Goal: Information Seeking & Learning: Learn about a topic

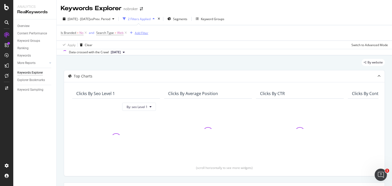
click at [138, 32] on div "Add Filter" at bounding box center [142, 33] width 14 height 4
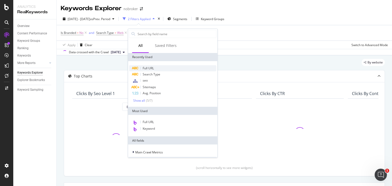
click at [146, 66] on span "Full URL" at bounding box center [148, 68] width 11 height 4
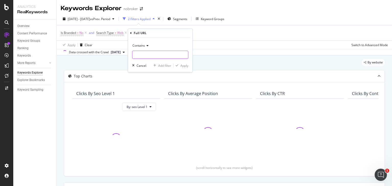
click at [146, 56] on input "text" at bounding box center [160, 55] width 56 height 8
paste input "[URL][DOMAIN_NAME]"
type input "[URL][DOMAIN_NAME]"
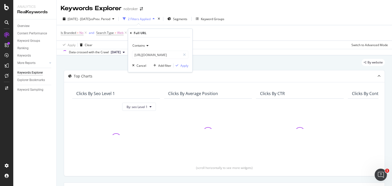
click at [147, 45] on icon at bounding box center [147, 45] width 4 height 3
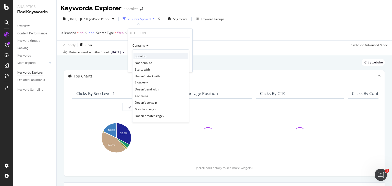
click at [144, 58] on span "Equal to" at bounding box center [140, 56] width 11 height 4
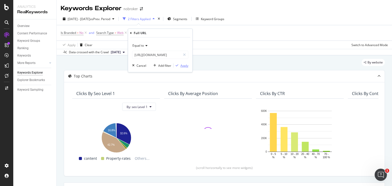
click at [186, 67] on div "Apply" at bounding box center [184, 65] width 8 height 4
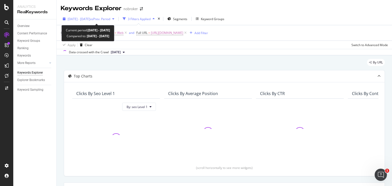
click at [110, 18] on span "vs Prev. Period" at bounding box center [100, 19] width 20 height 4
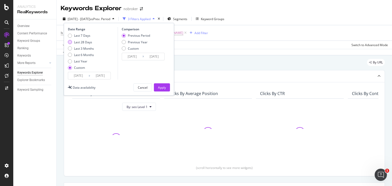
click at [72, 42] on div "Last 28 Days" at bounding box center [70, 42] width 4 height 4
type input "[DATE]"
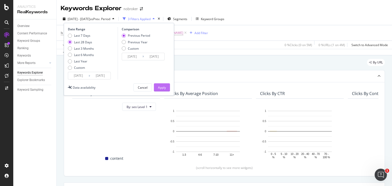
click at [164, 87] on div "Apply" at bounding box center [162, 87] width 8 height 4
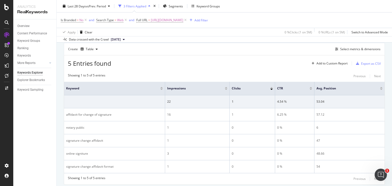
scroll to position [155, 0]
